Goal: Leave review/rating

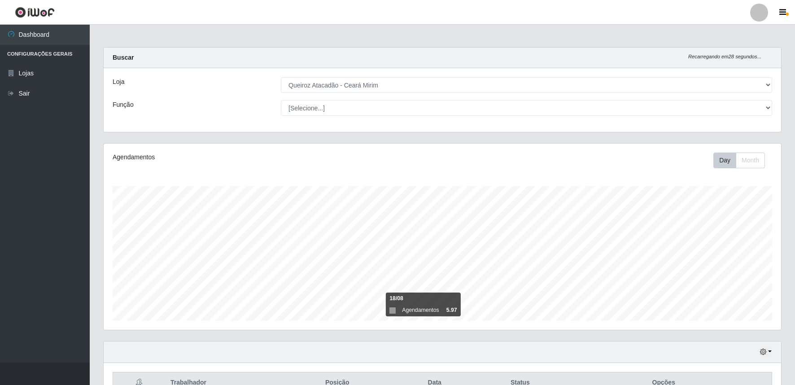
select select "465"
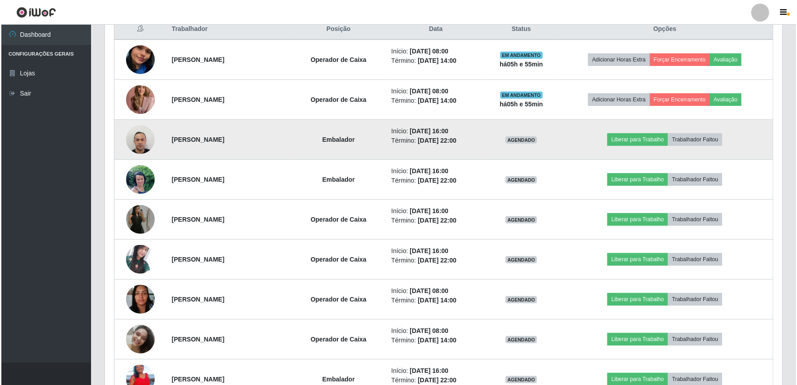
scroll to position [290, 0]
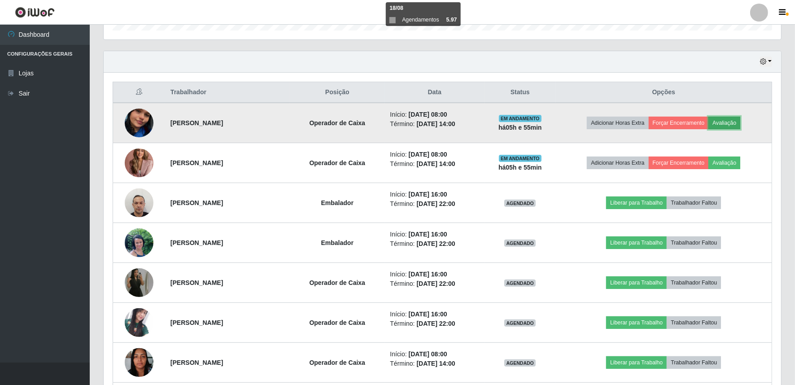
click at [740, 122] on button "Avaliação" at bounding box center [725, 123] width 32 height 13
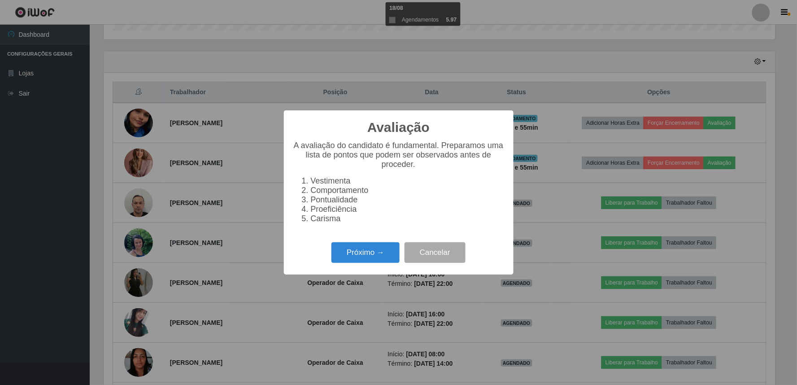
scroll to position [186, 672]
click at [393, 261] on button "Próximo →" at bounding box center [366, 252] width 68 height 21
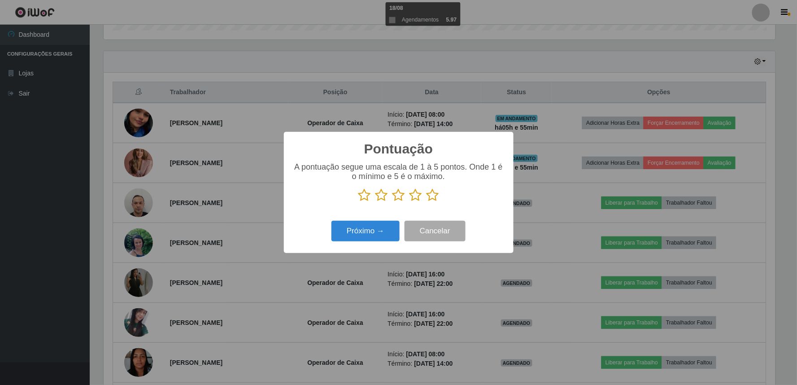
click at [433, 200] on icon at bounding box center [433, 194] width 13 height 13
click at [427, 202] on input "radio" at bounding box center [427, 202] width 0 height 0
click at [384, 227] on button "Próximo →" at bounding box center [366, 231] width 68 height 21
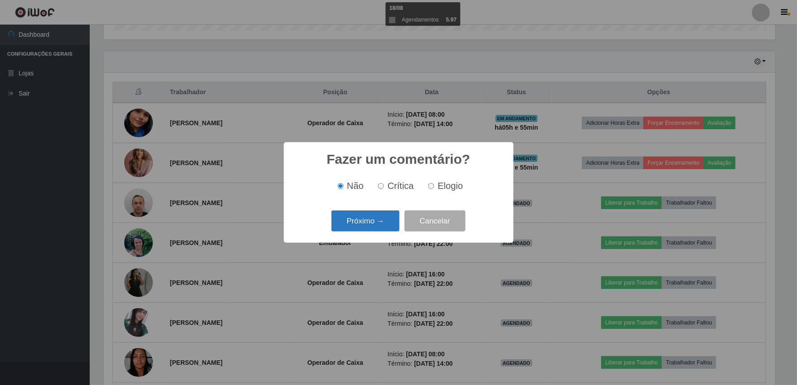
click at [378, 225] on button "Próximo →" at bounding box center [366, 220] width 68 height 21
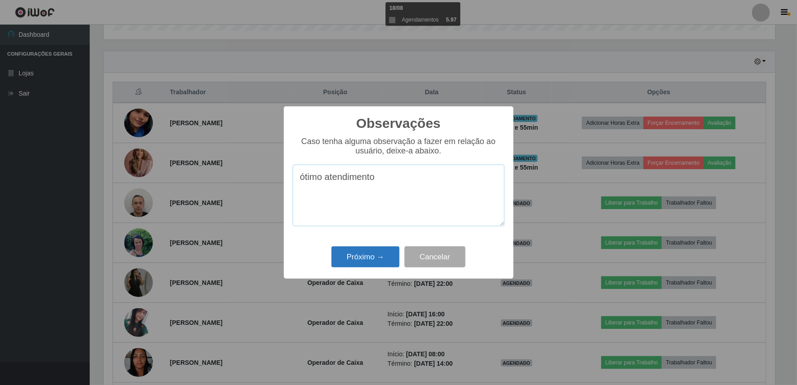
type textarea "ótimo atendimento"
click at [371, 247] on button "Próximo →" at bounding box center [366, 256] width 68 height 21
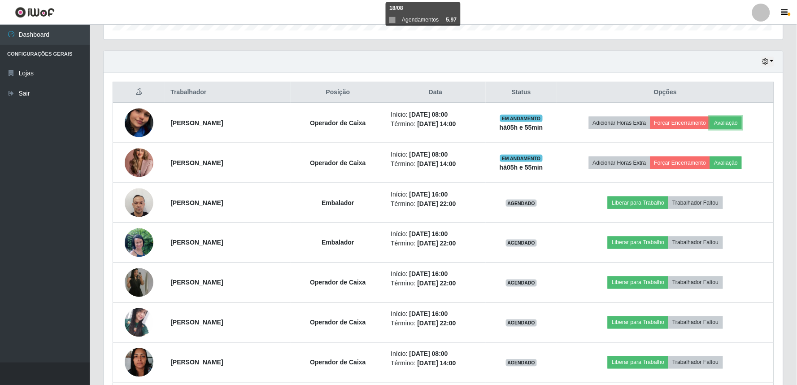
scroll to position [186, 678]
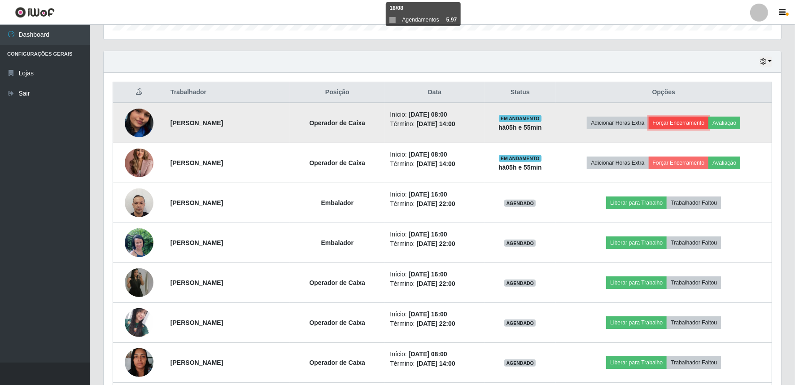
click at [685, 126] on button "Forçar Encerramento" at bounding box center [679, 123] width 60 height 13
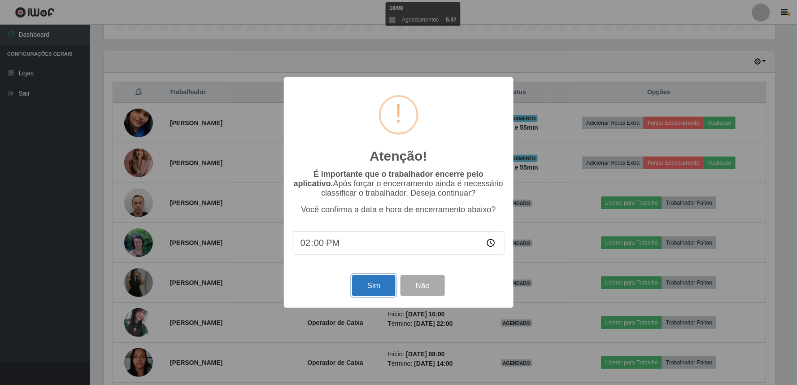
click at [372, 281] on button "Sim" at bounding box center [374, 285] width 44 height 21
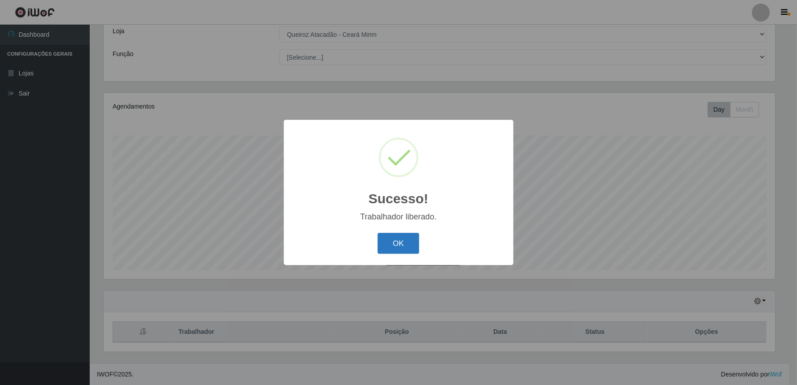
click at [380, 241] on button "OK" at bounding box center [399, 243] width 42 height 21
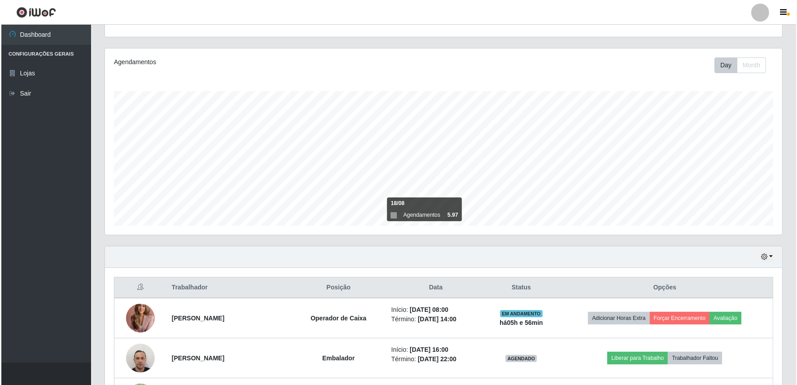
scroll to position [117, 0]
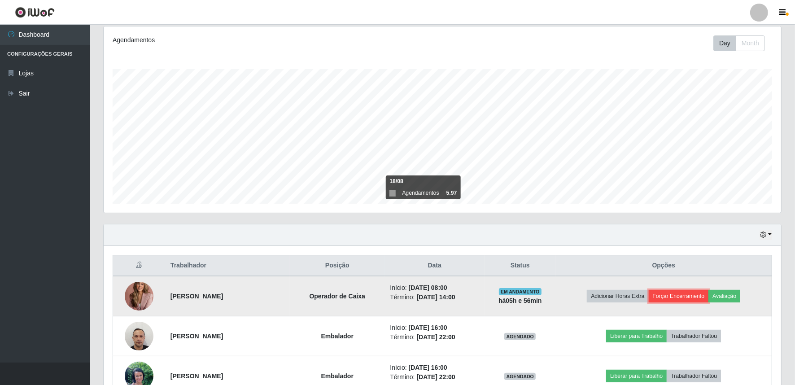
click at [690, 293] on button "Forçar Encerramento" at bounding box center [679, 296] width 60 height 13
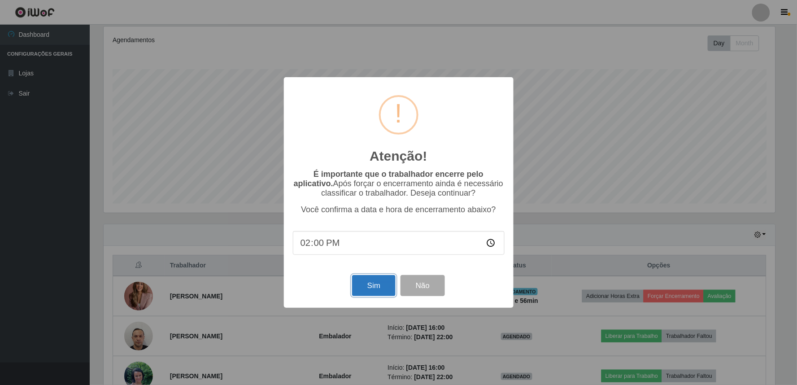
click at [374, 279] on button "Sim" at bounding box center [374, 285] width 44 height 21
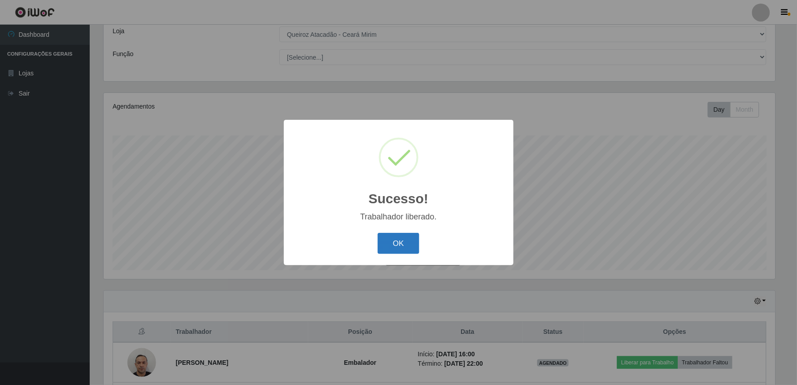
click at [388, 241] on button "OK" at bounding box center [399, 243] width 42 height 21
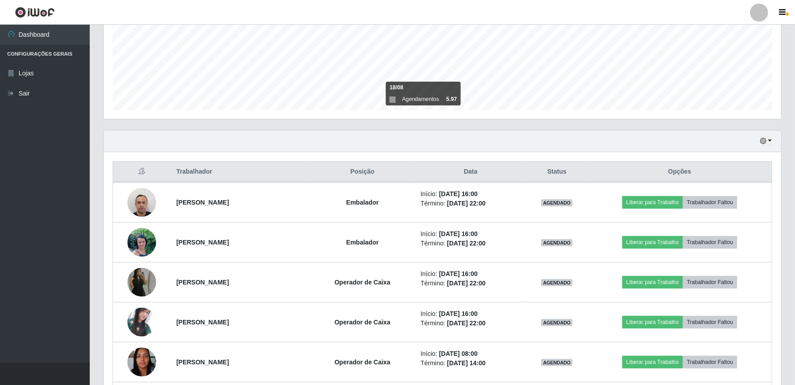
scroll to position [250, 0]
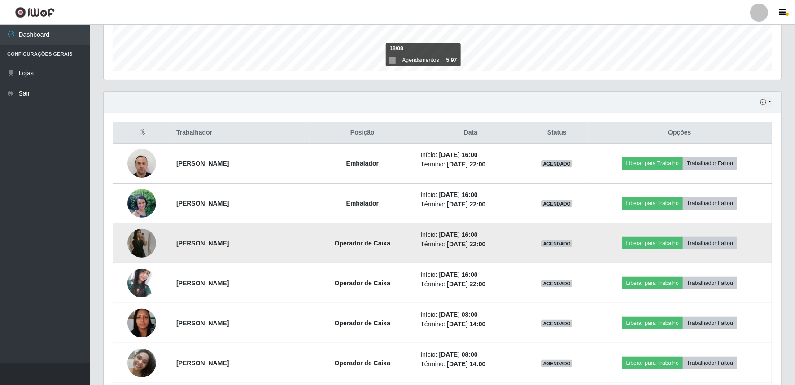
click at [149, 230] on td at bounding box center [142, 243] width 58 height 40
click at [145, 244] on img at bounding box center [141, 243] width 29 height 51
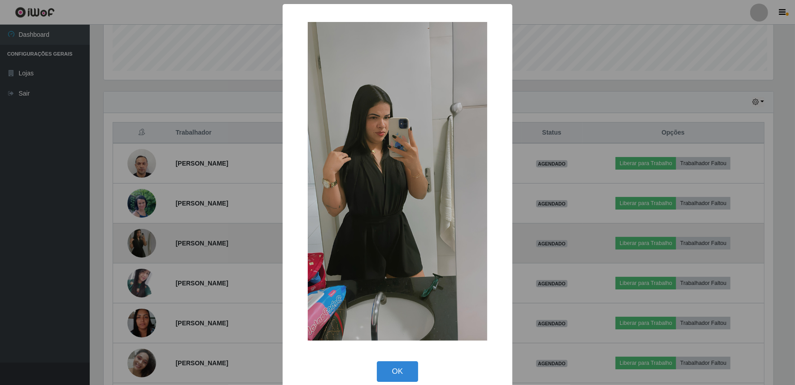
scroll to position [0, 0]
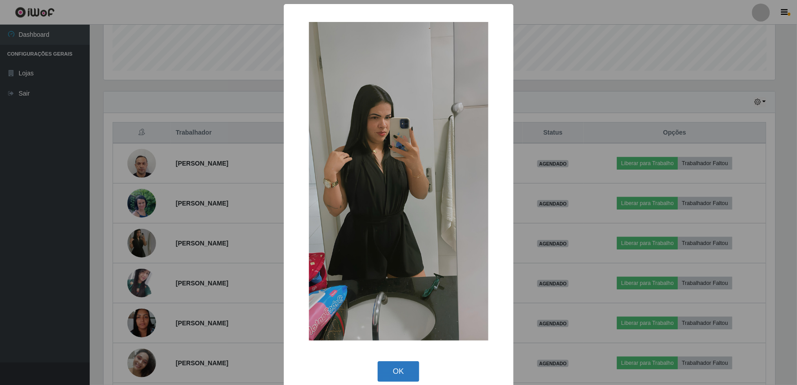
click at [381, 361] on button "OK" at bounding box center [399, 371] width 42 height 21
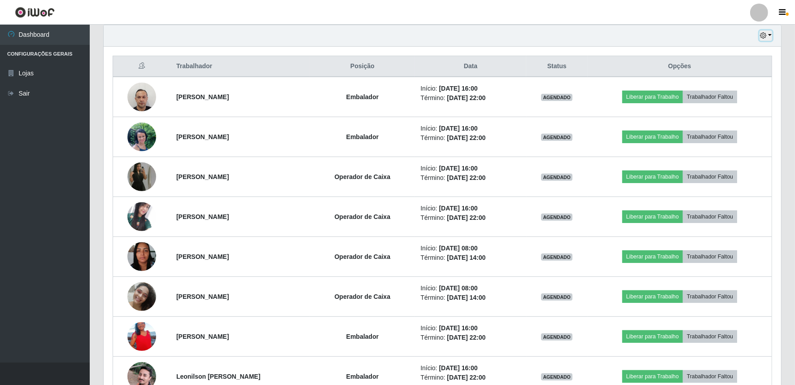
click at [771, 36] on button "button" at bounding box center [766, 36] width 13 height 10
click at [748, 57] on button "Hoje" at bounding box center [736, 51] width 71 height 19
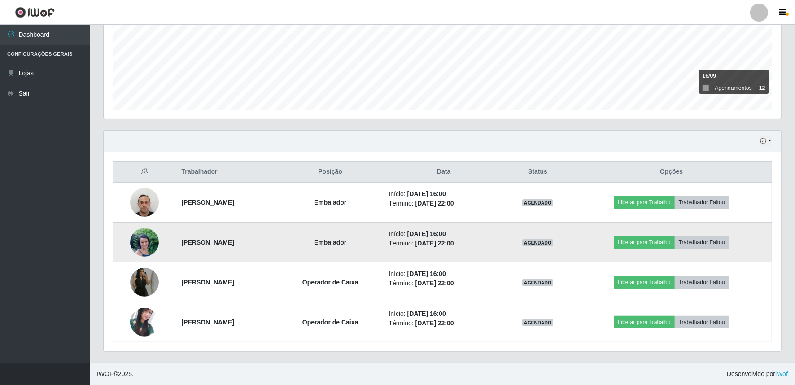
click at [144, 253] on img at bounding box center [144, 242] width 29 height 38
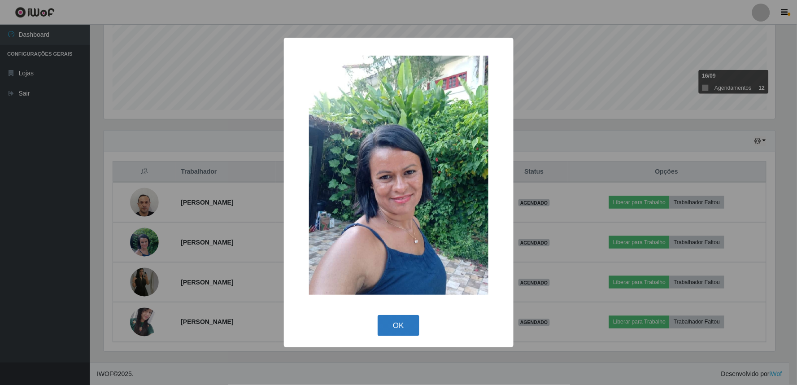
click at [389, 329] on button "OK" at bounding box center [399, 325] width 42 height 21
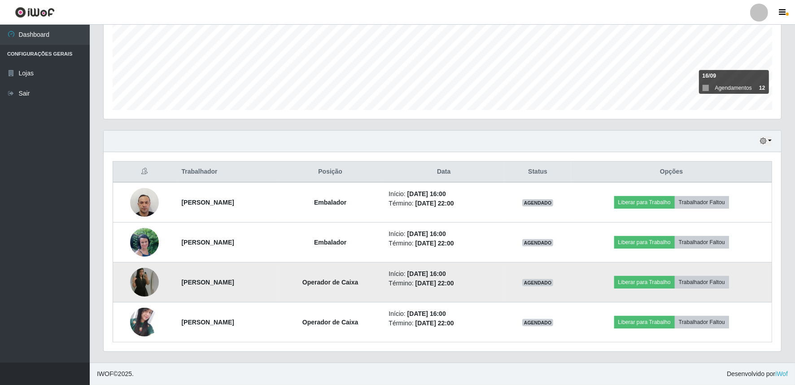
click at [142, 276] on img at bounding box center [144, 282] width 29 height 51
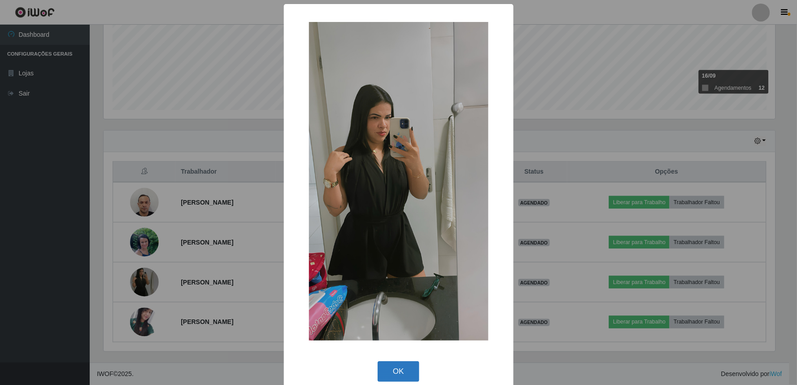
click at [389, 375] on button "OK" at bounding box center [399, 371] width 42 height 21
